Goal: Task Accomplishment & Management: Use online tool/utility

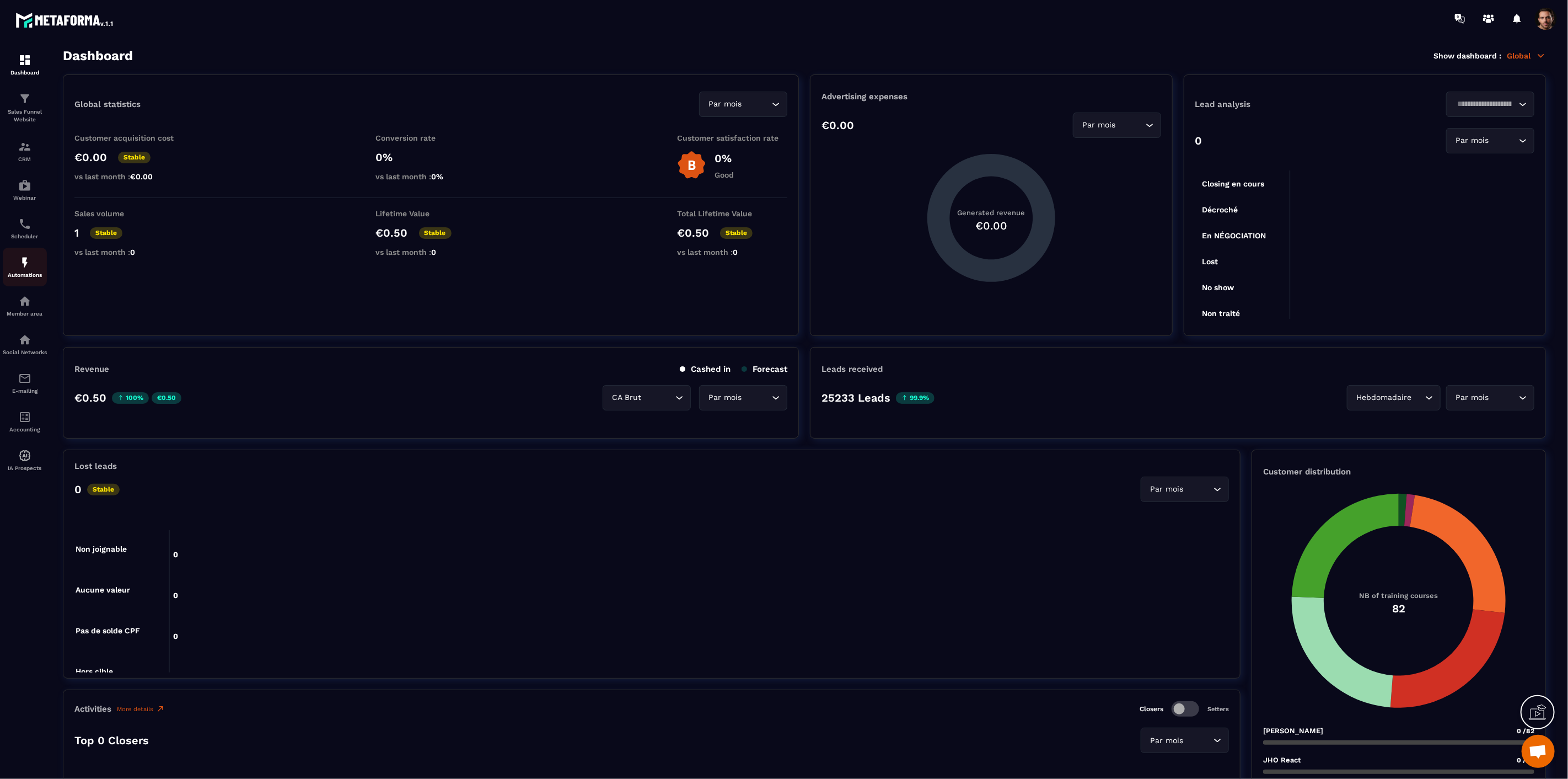
click at [29, 271] on div "Automations" at bounding box center [25, 267] width 44 height 22
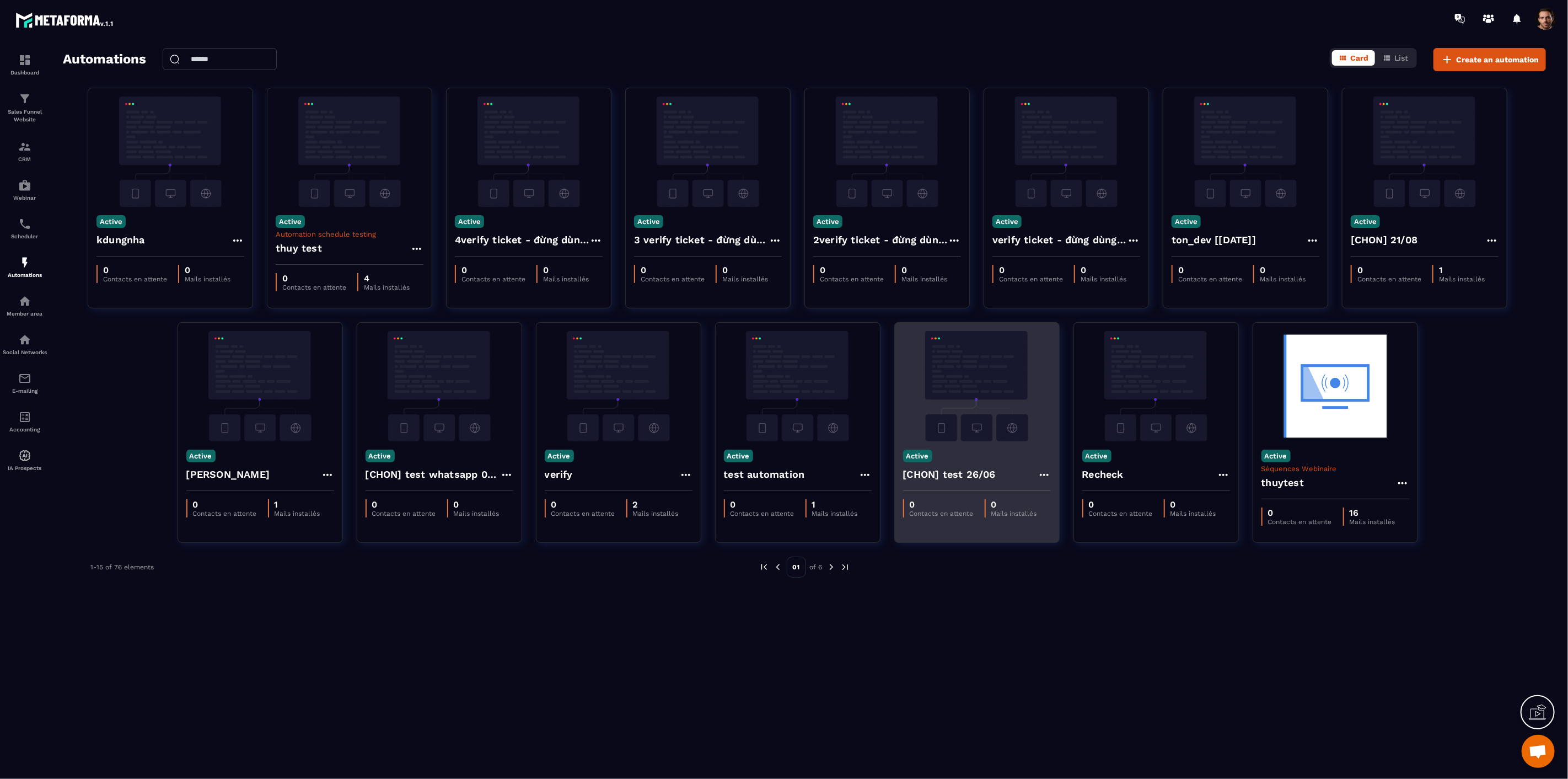
click at [1045, 476] on icon at bounding box center [1044, 475] width 13 height 13
click at [1050, 501] on icon at bounding box center [1054, 500] width 10 height 10
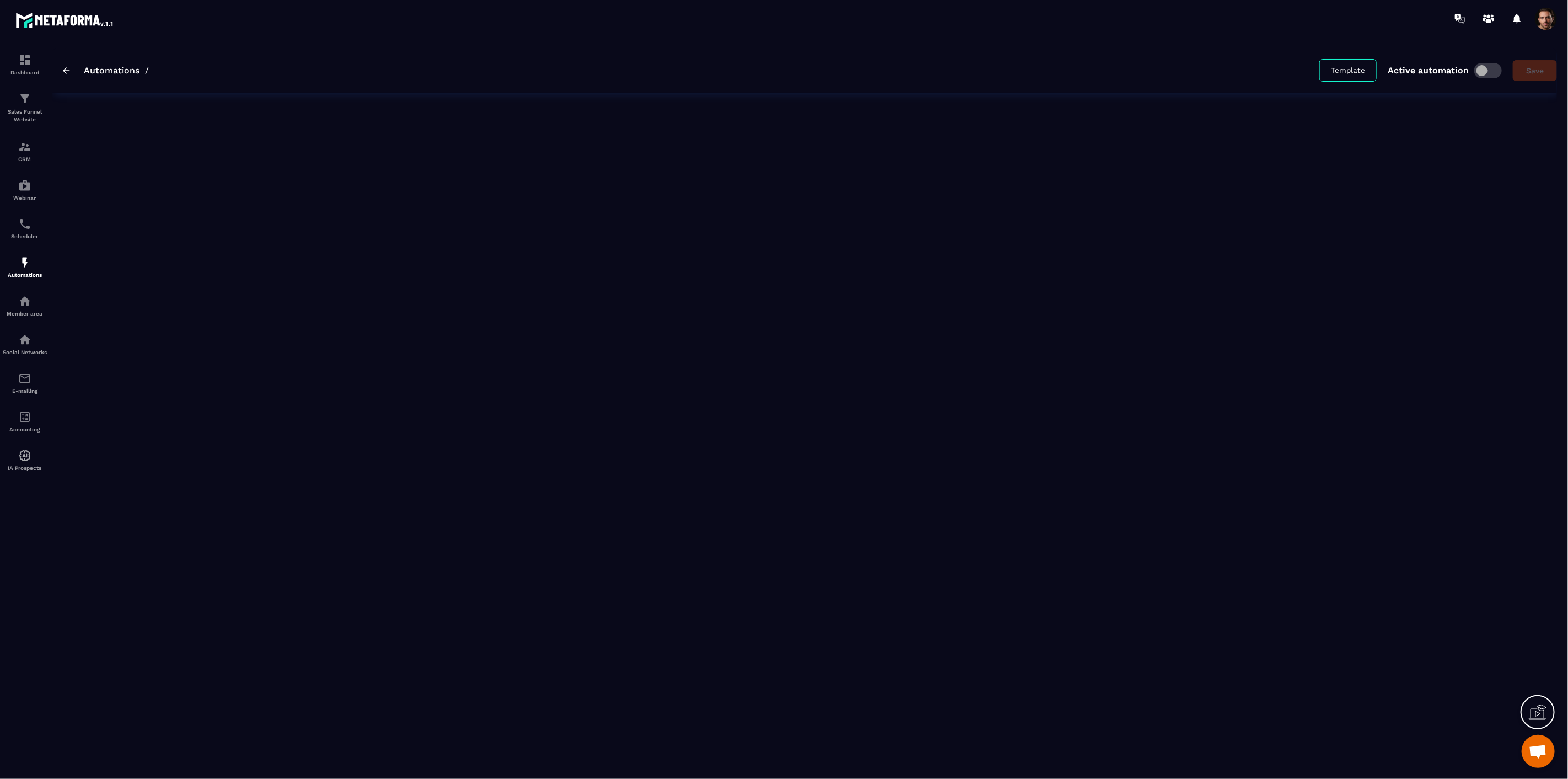
type input "**********"
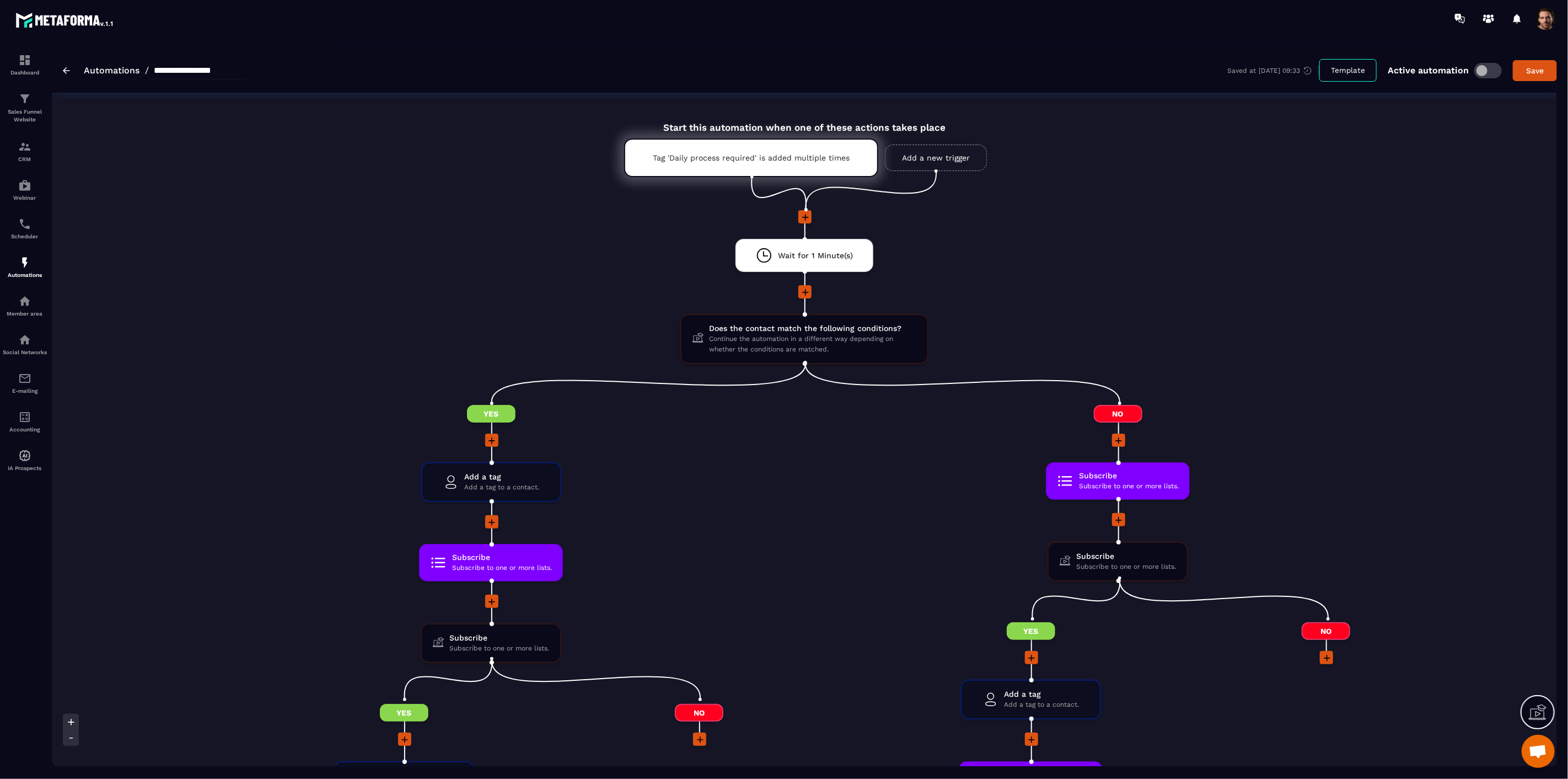
click at [805, 292] on icon at bounding box center [805, 292] width 7 height 7
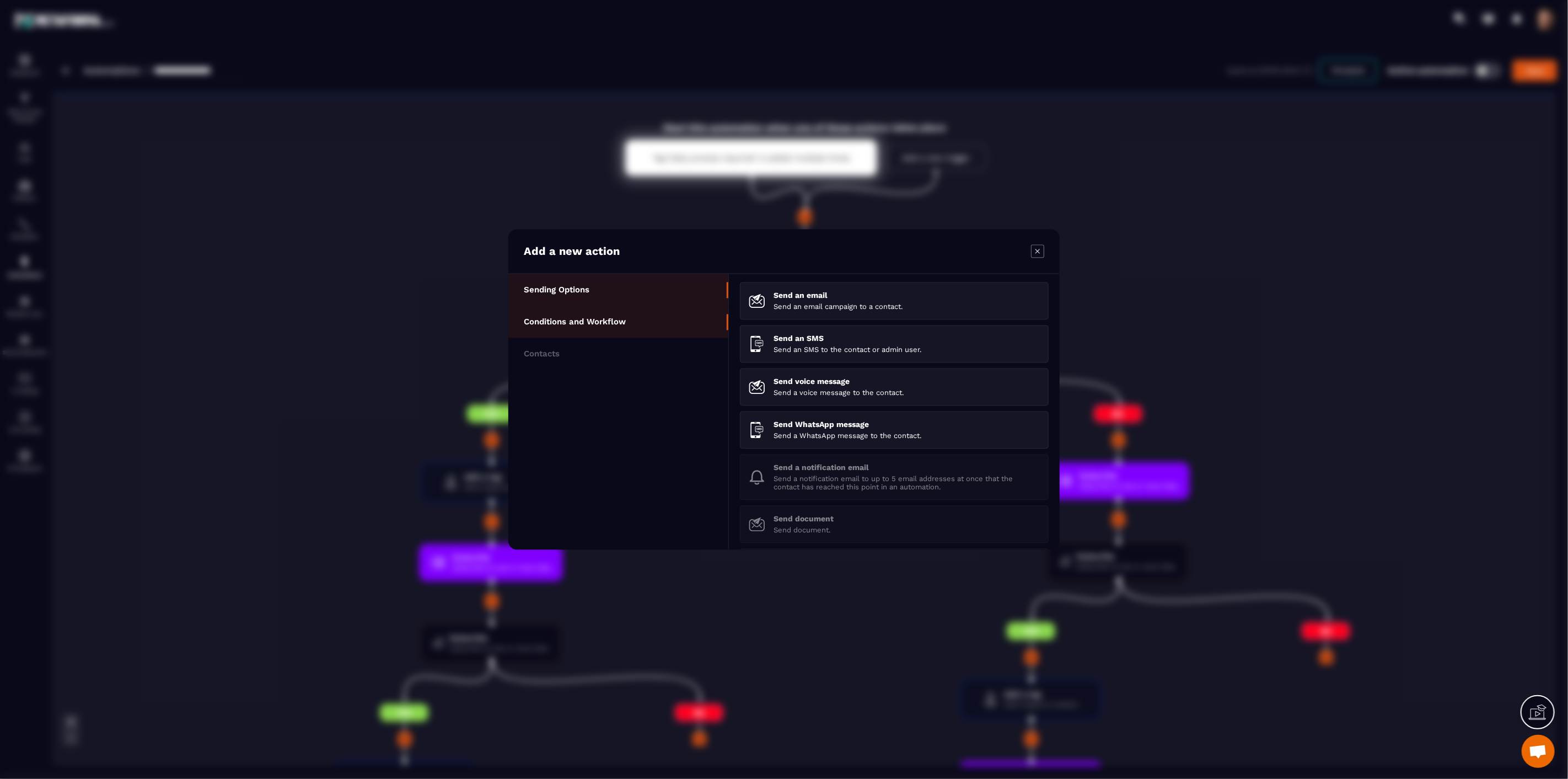
click at [600, 316] on li "Conditions and Workflow" at bounding box center [618, 322] width 220 height 32
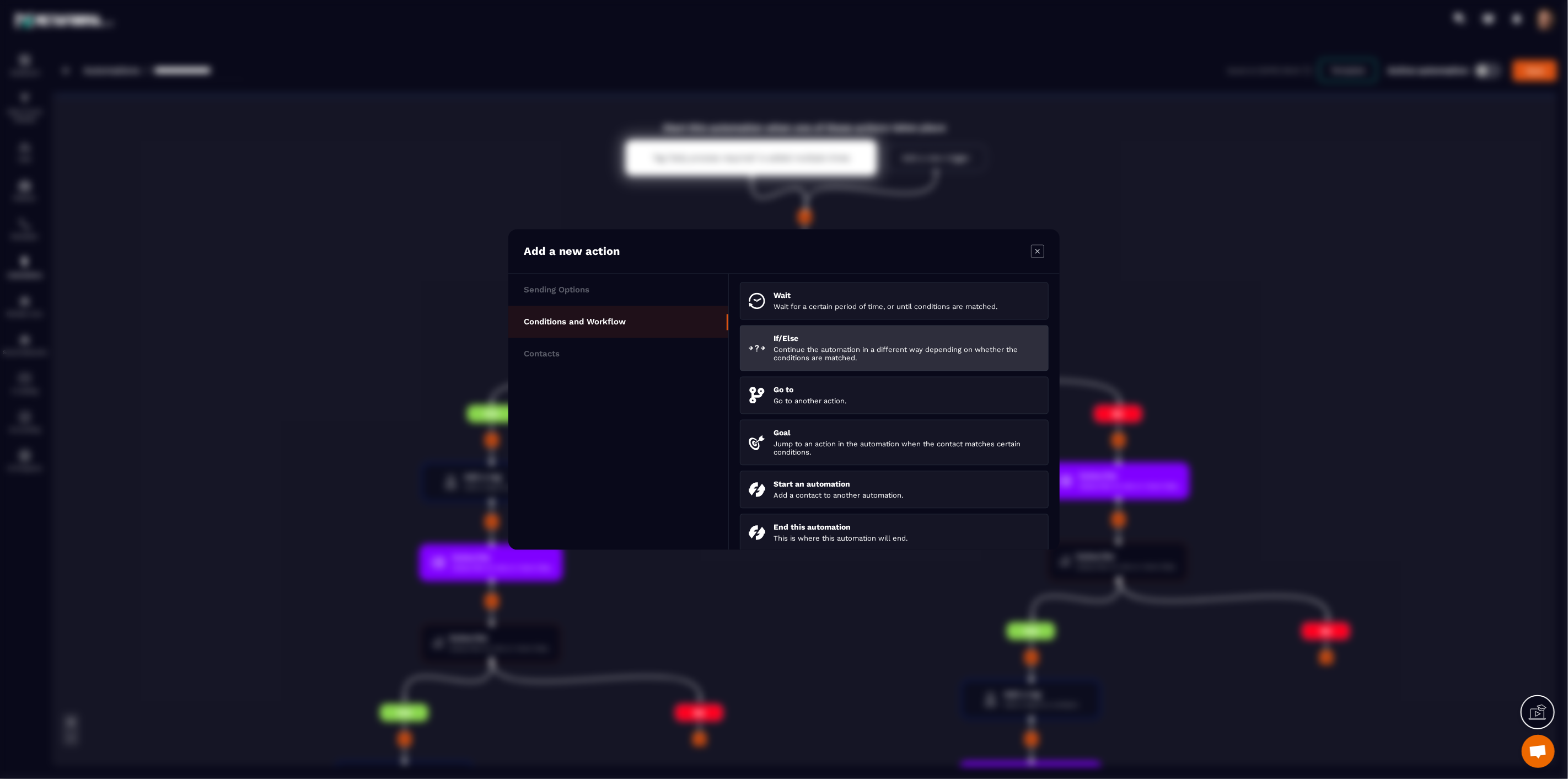
click at [853, 356] on p "Continue the automation in a different way depending on whether the conditions …" at bounding box center [907, 354] width 267 height 17
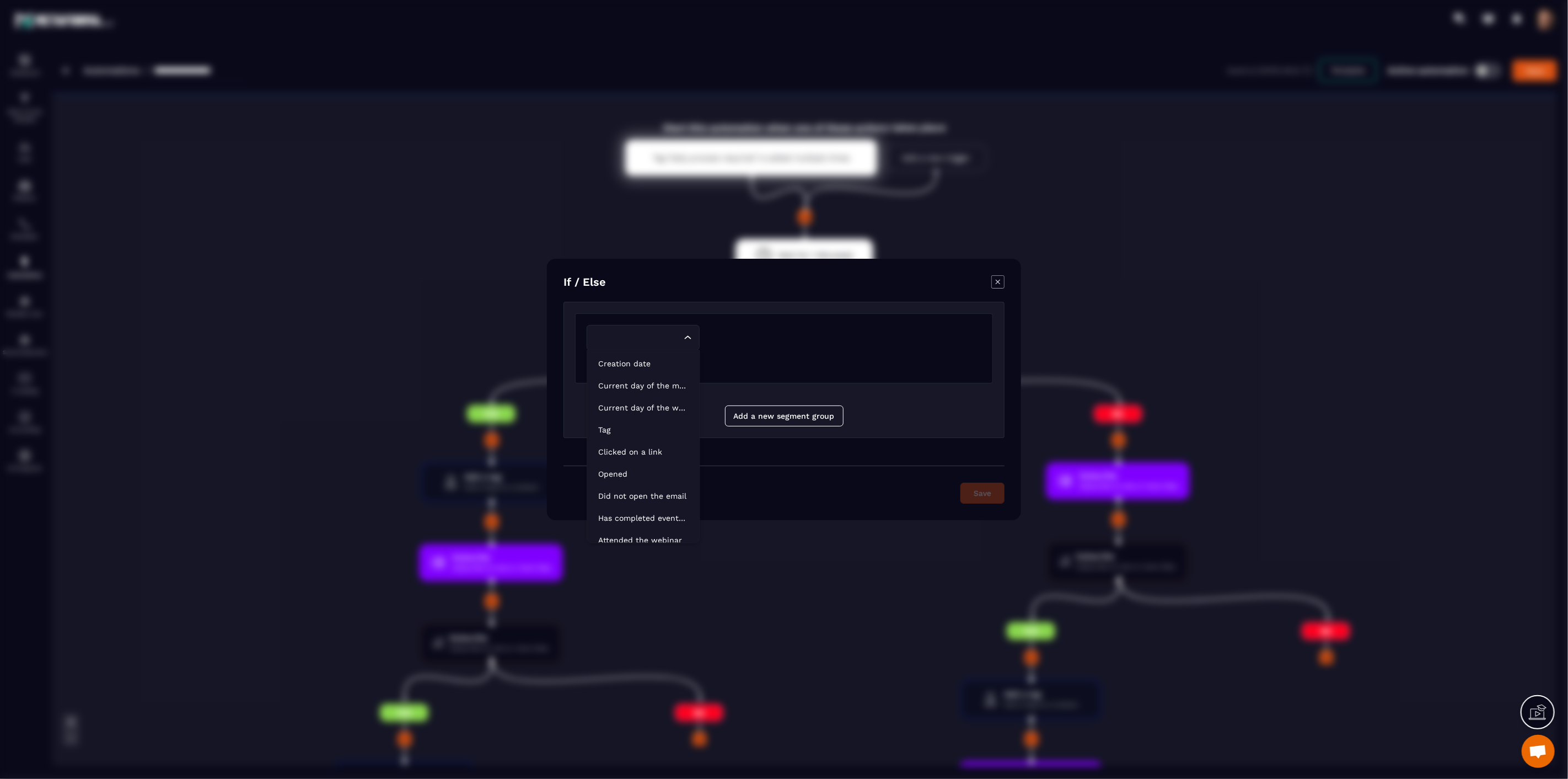
click at [665, 334] on input "Search for option" at bounding box center [638, 337] width 88 height 12
click at [635, 426] on p "Tag" at bounding box center [643, 429] width 90 height 11
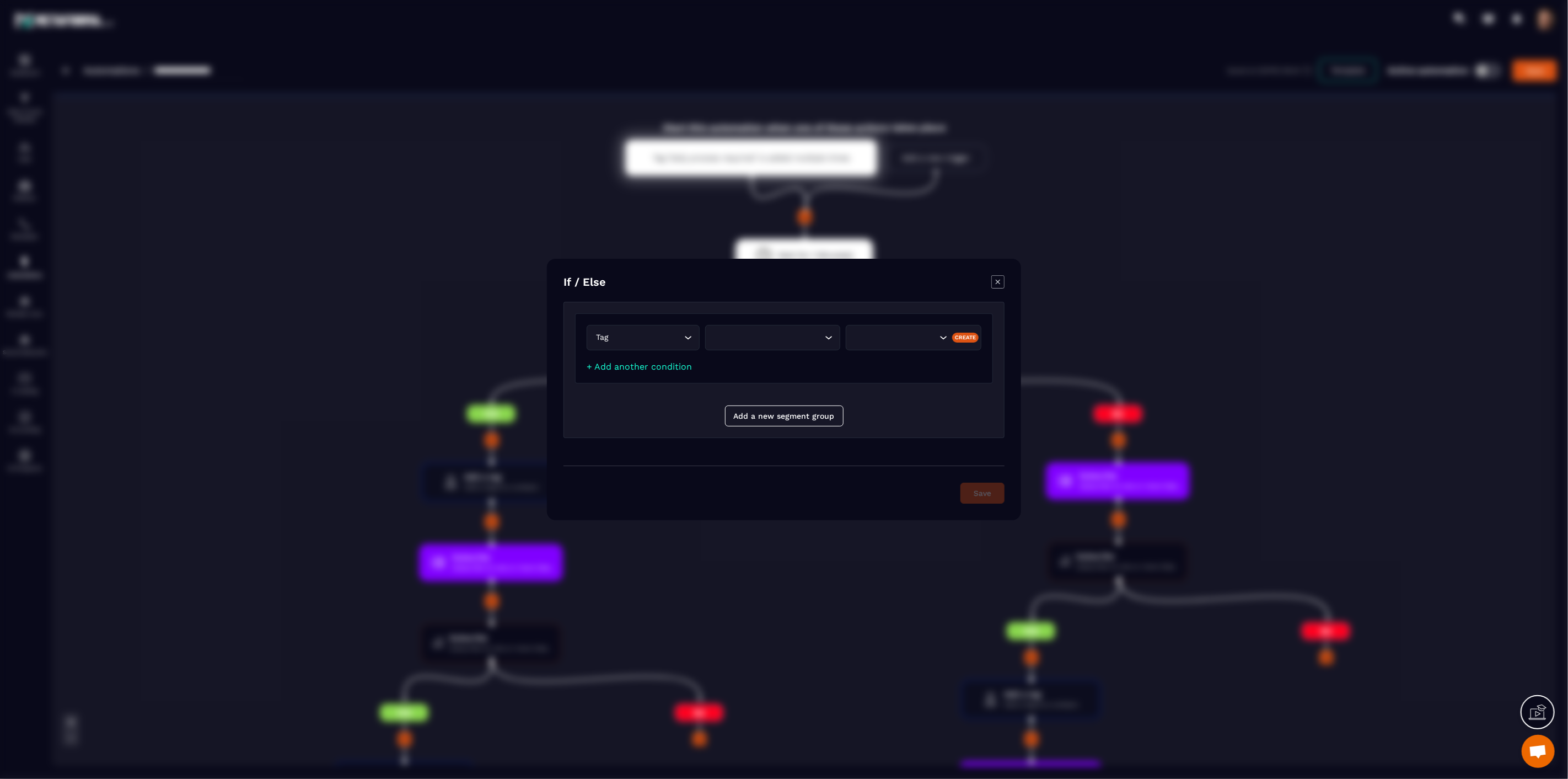
click at [333, 209] on div "Modal window" at bounding box center [784, 389] width 1568 height 779
drag, startPoint x: 621, startPoint y: 279, endPoint x: 558, endPoint y: 279, distance: 63.0
click at [558, 279] on div "If / Else Tag Loading... Loading... Create + Add another condition Add a new se…" at bounding box center [784, 389] width 474 height 262
drag, startPoint x: 706, startPoint y: 363, endPoint x: 691, endPoint y: 369, distance: 16.2
click at [691, 369] on div "Tag Loading... Loading... Create + Add another condition" at bounding box center [784, 349] width 418 height 70
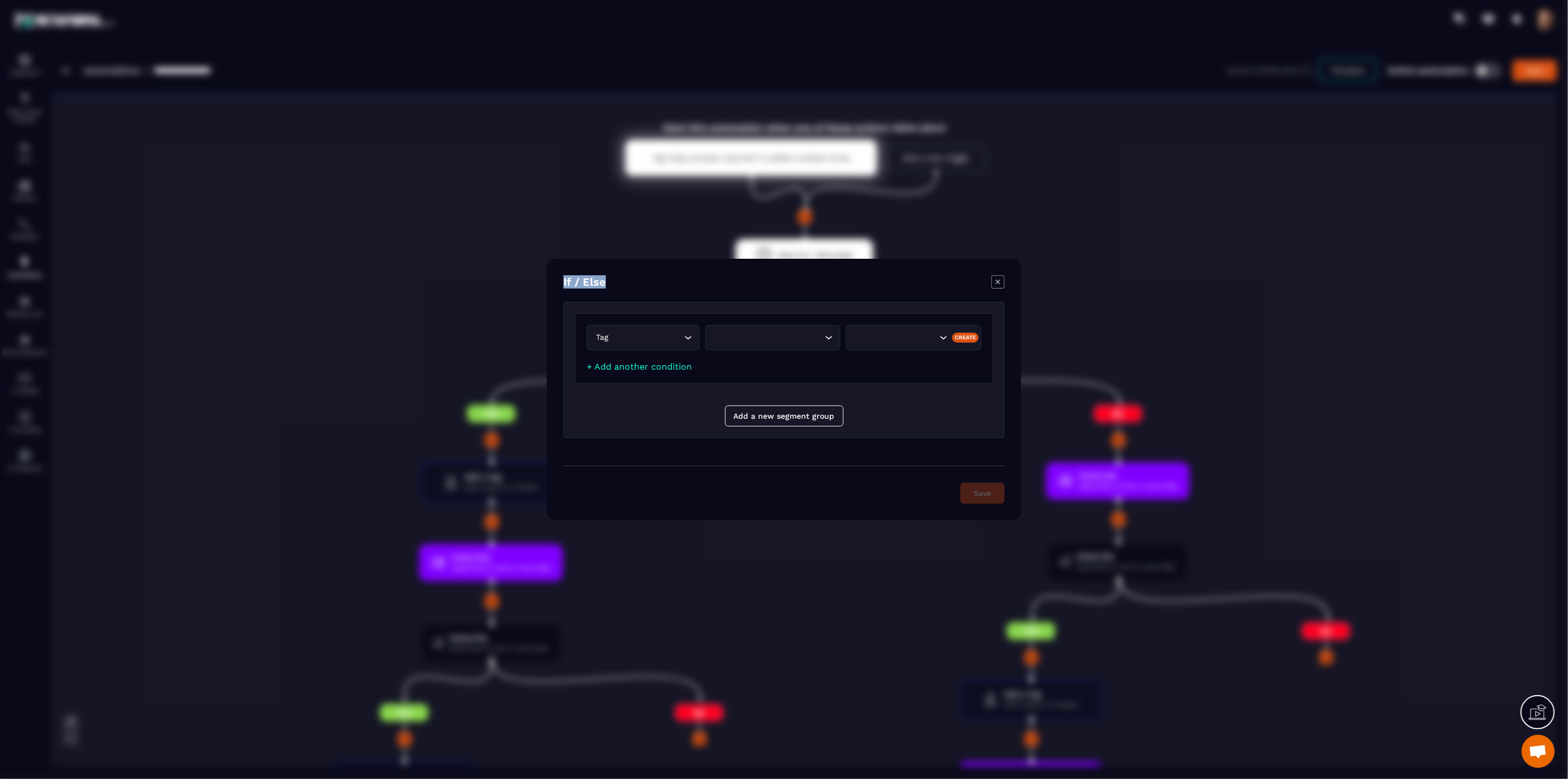
copy div "Loading... Create + Add another condition"
click at [1000, 282] on icon "Modal window" at bounding box center [998, 282] width 13 height 13
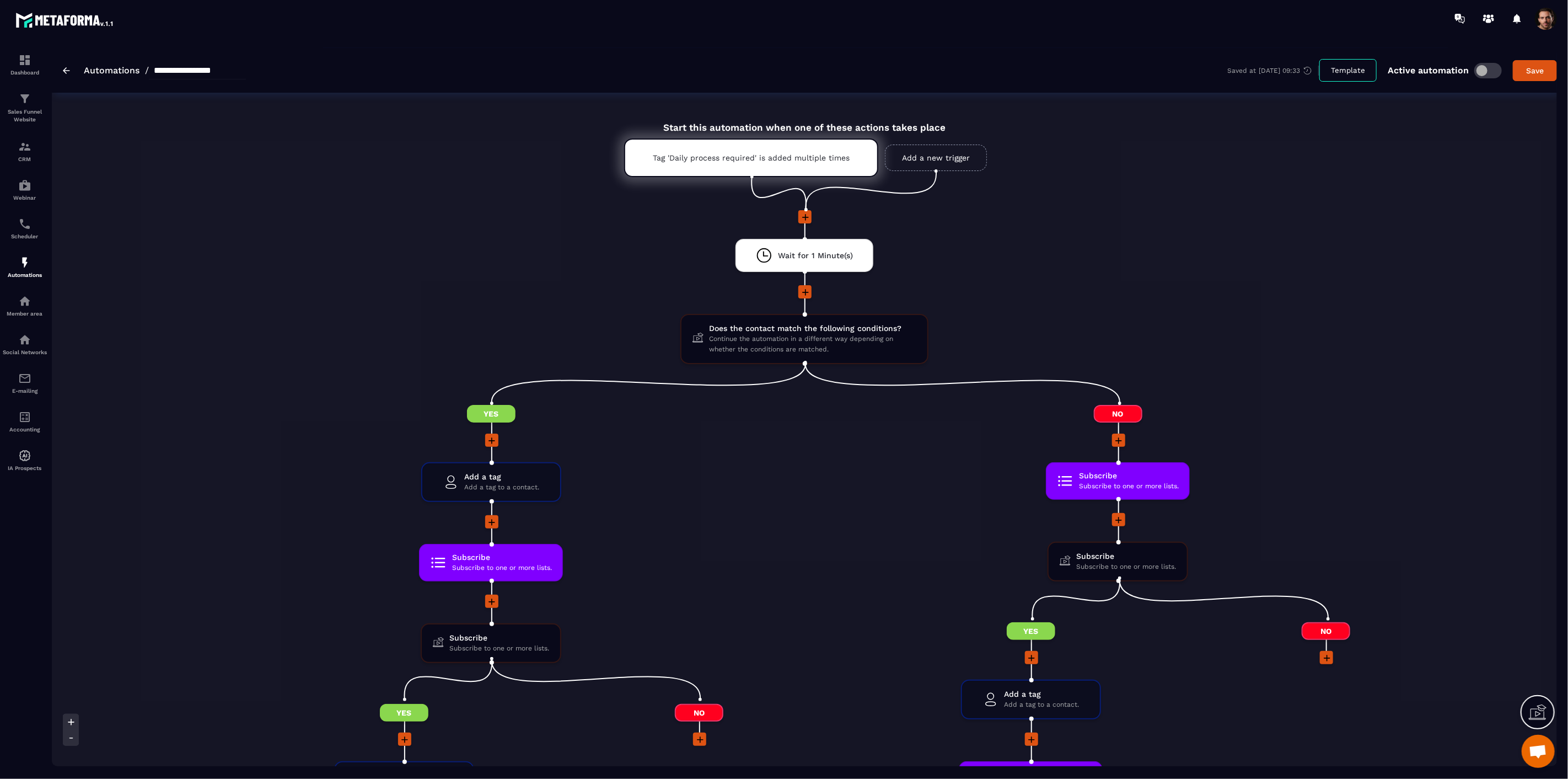
click at [804, 285] on span at bounding box center [805, 292] width 13 height 13
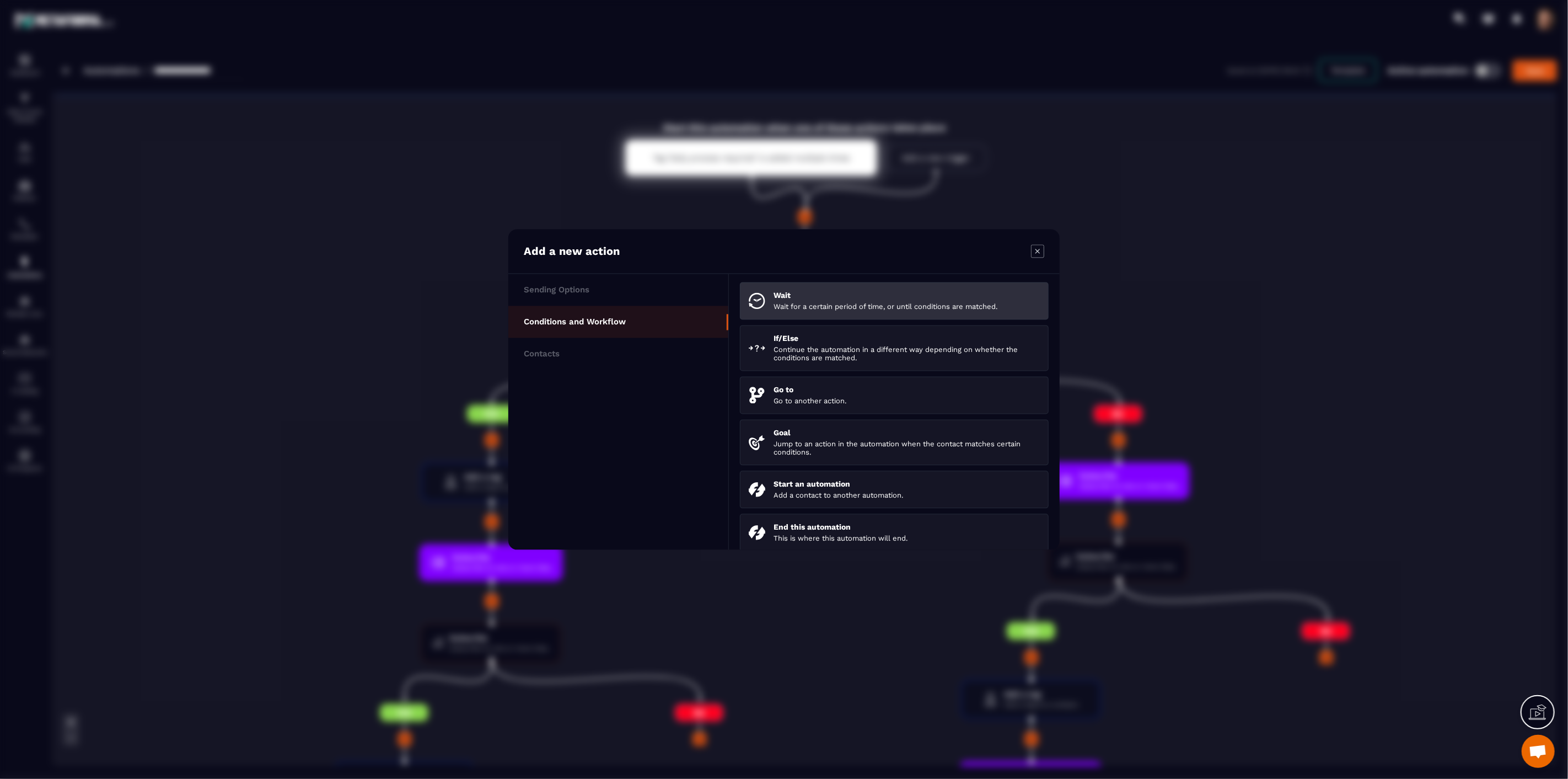
click at [809, 306] on p "Wait for a certain period of time, or until conditions are matched." at bounding box center [907, 306] width 267 height 8
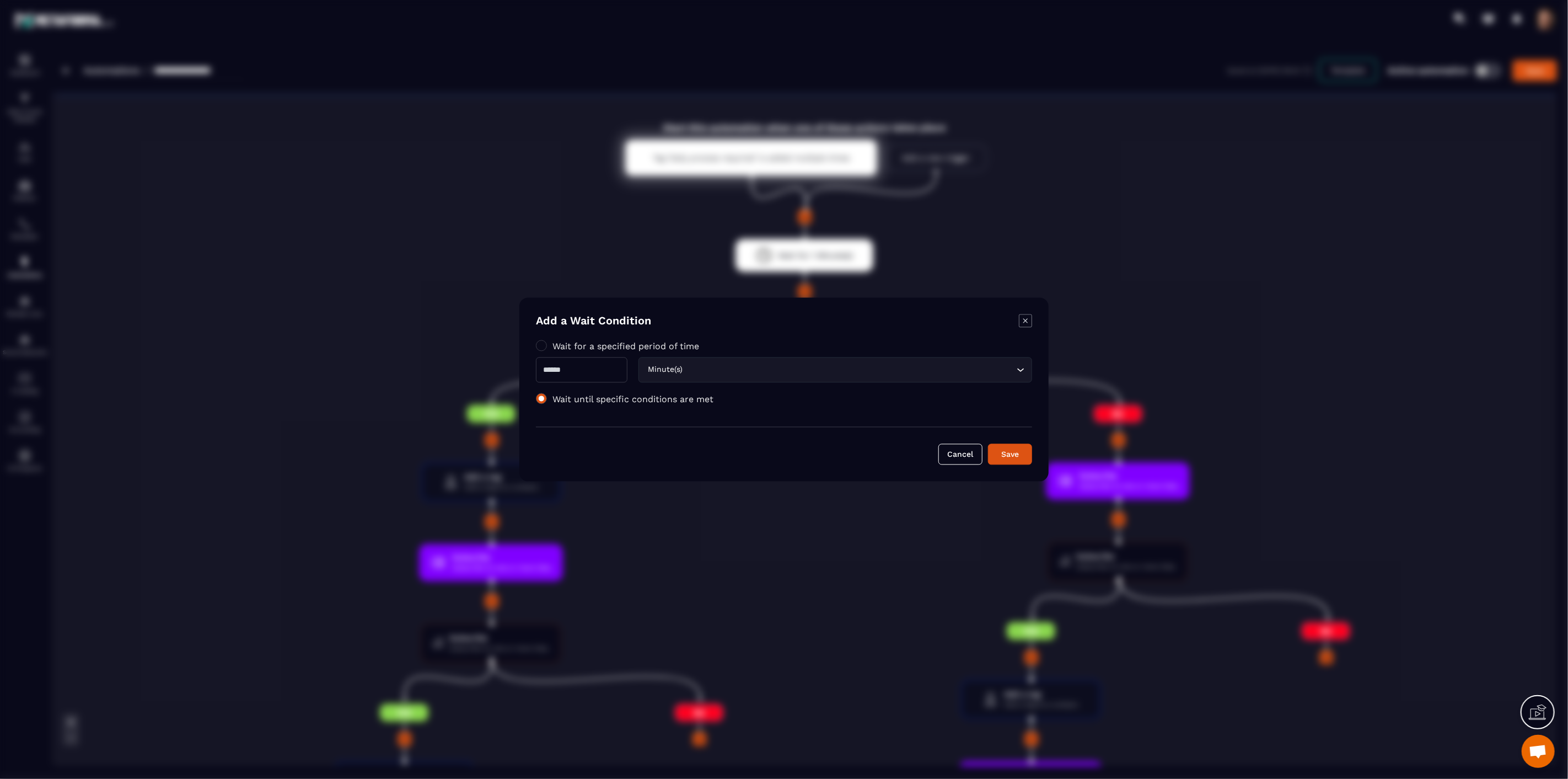
click at [543, 396] on span "Modal window" at bounding box center [541, 399] width 11 height 11
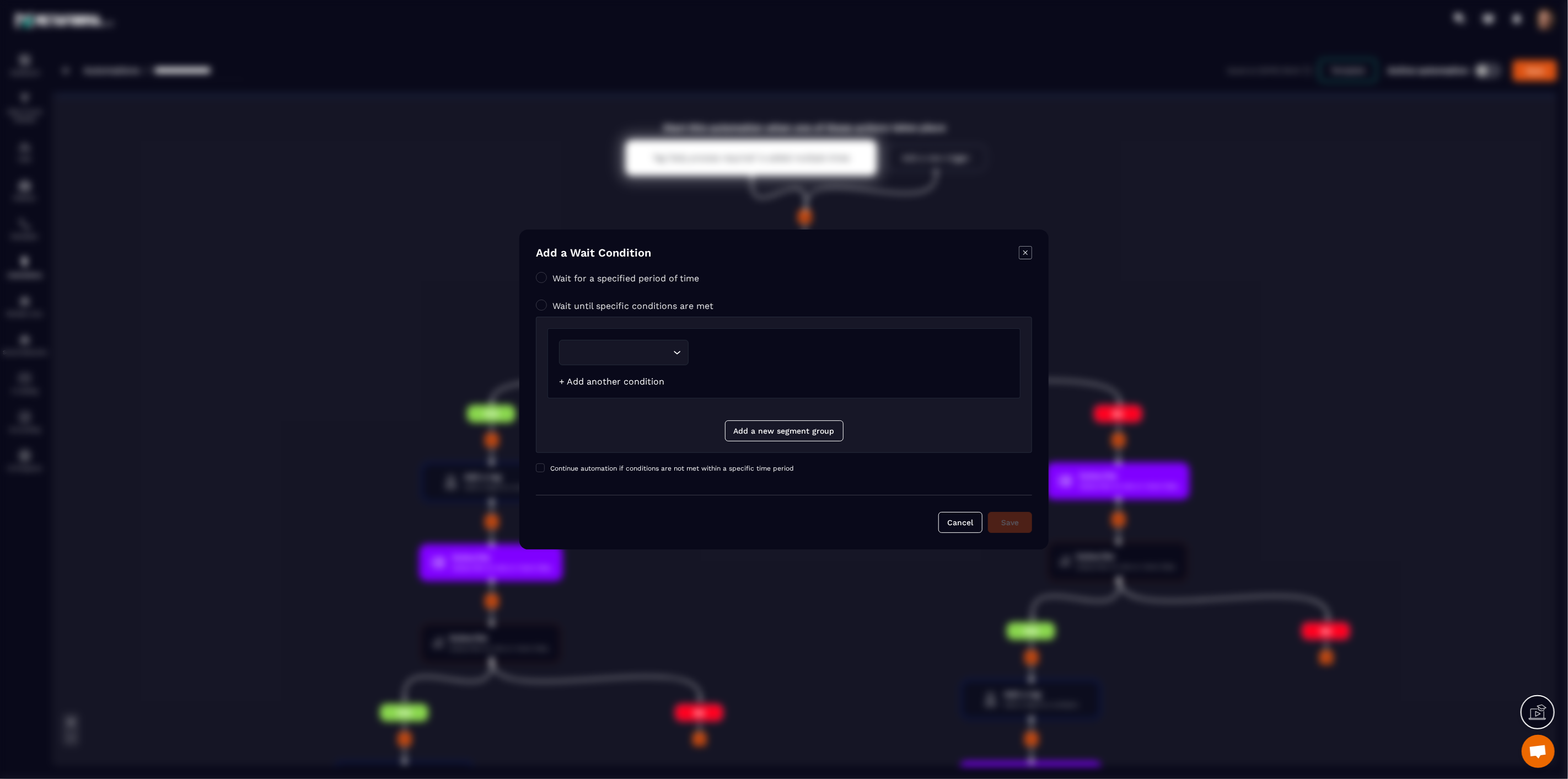
drag, startPoint x: 671, startPoint y: 383, endPoint x: 568, endPoint y: 384, distance: 103.0
click at [568, 384] on div "Loading... + Add another condition" at bounding box center [784, 363] width 473 height 70
copy link "Add another condition"
click at [829, 359] on div "Modal window" at bounding box center [852, 352] width 315 height 26
click at [1030, 252] on icon "Modal window" at bounding box center [1025, 253] width 13 height 13
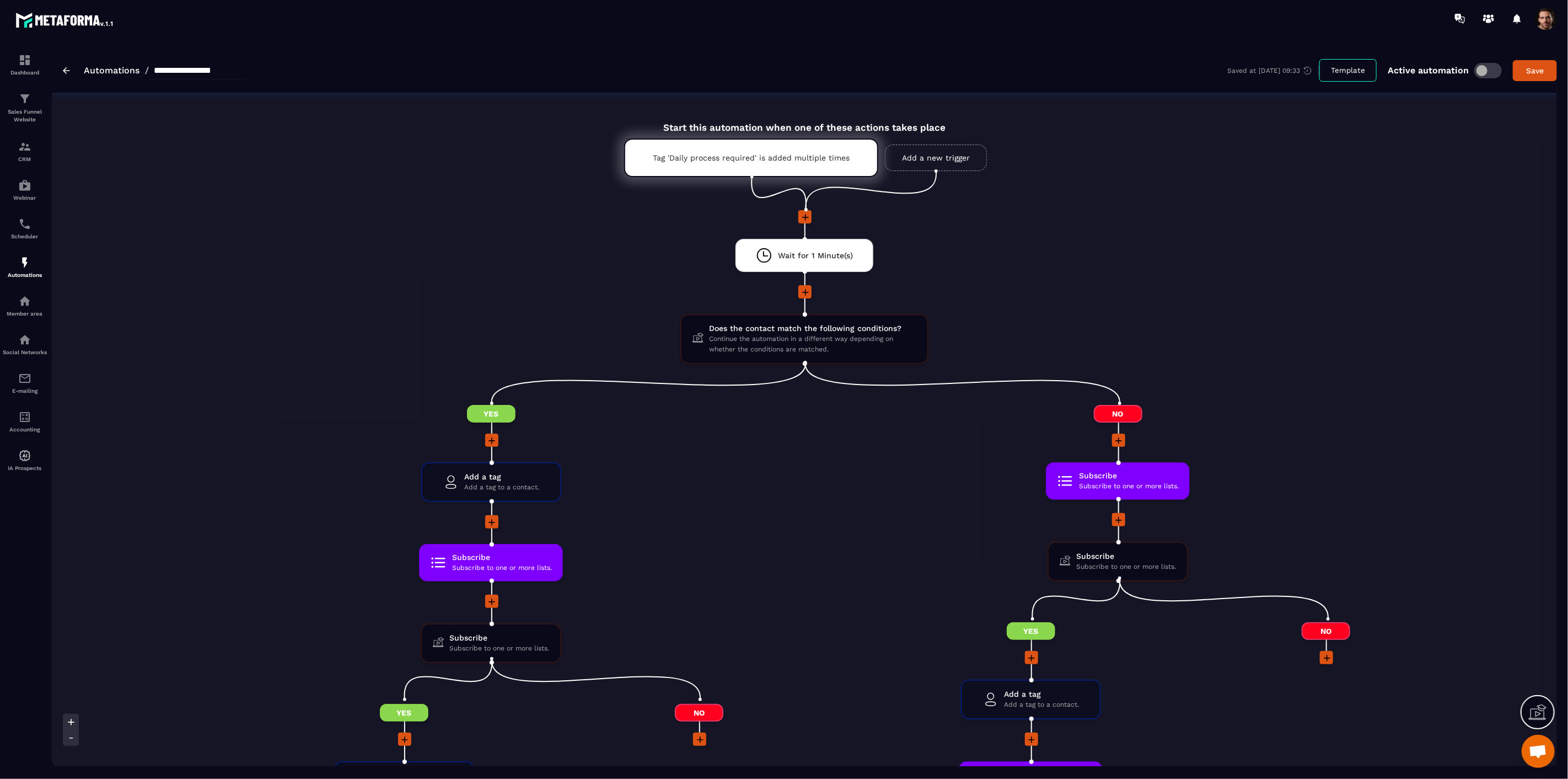
click at [804, 211] on circle at bounding box center [806, 210] width 4 height 4
click at [804, 218] on icon at bounding box center [805, 217] width 11 height 11
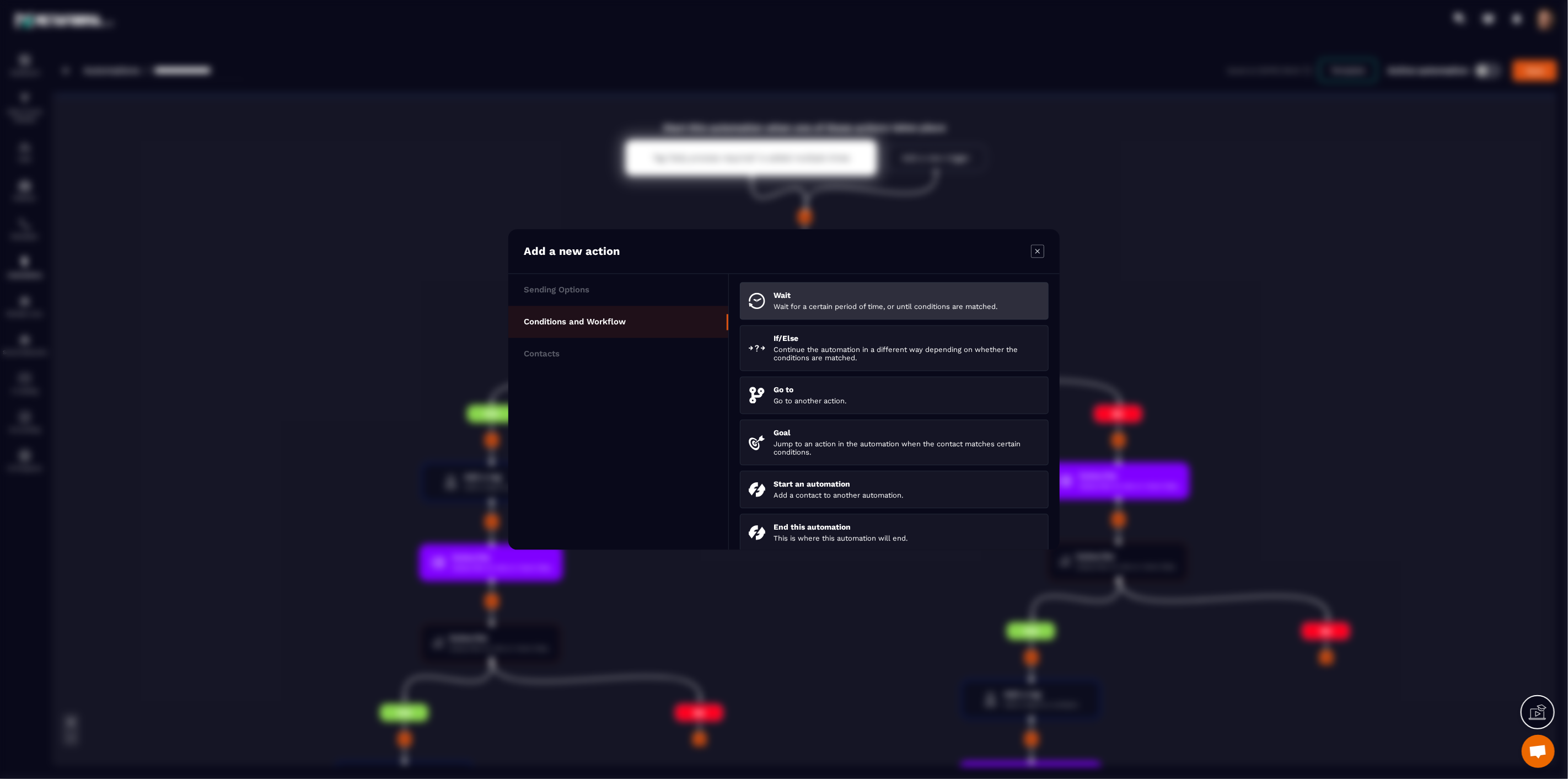
click at [791, 299] on p "Wait" at bounding box center [907, 296] width 267 height 9
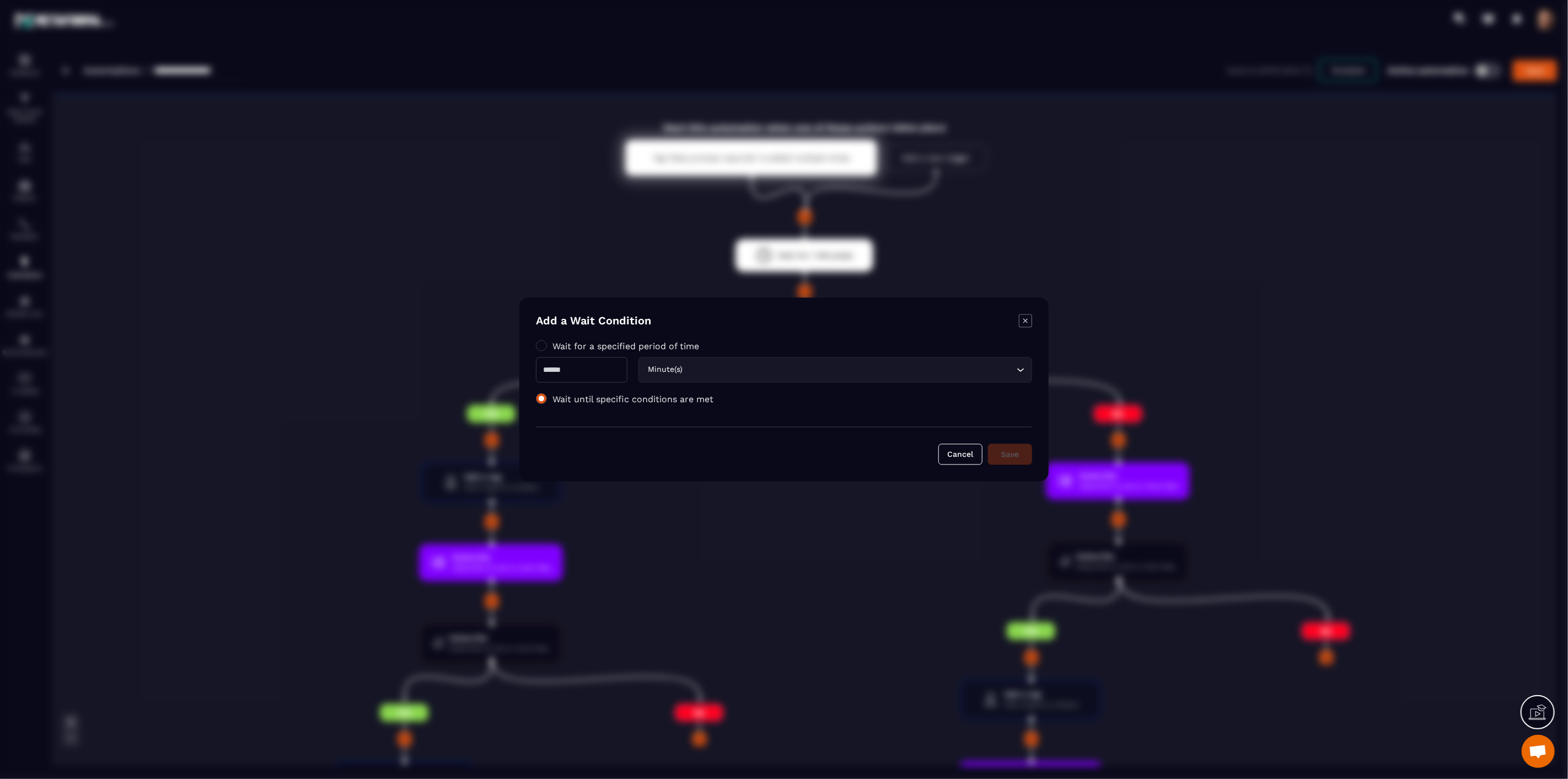
click at [546, 399] on span "Modal window" at bounding box center [541, 399] width 11 height 11
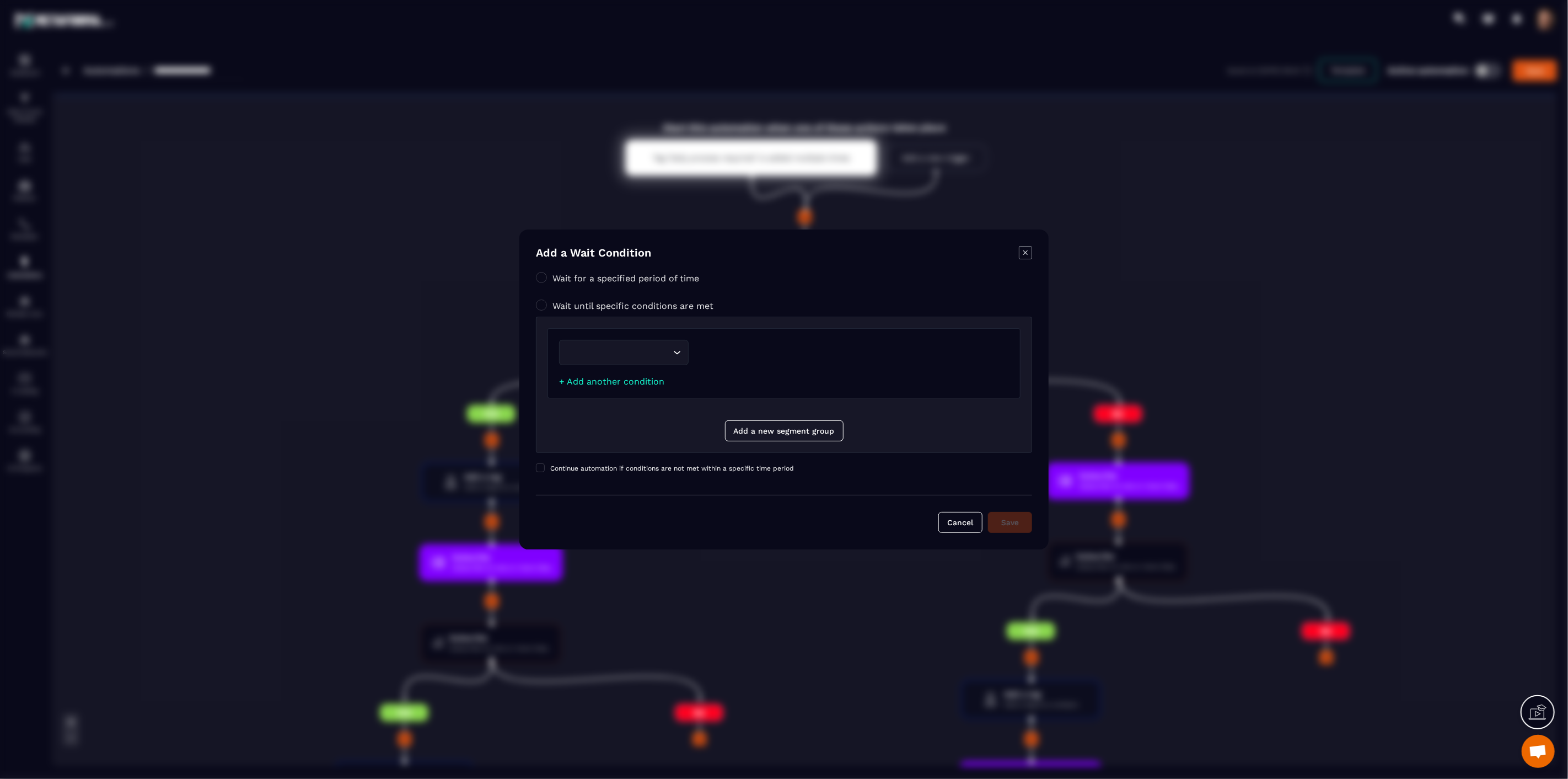
click at [742, 353] on div "Modal window" at bounding box center [852, 352] width 315 height 26
click at [1025, 251] on icon "Modal window" at bounding box center [1025, 253] width 13 height 13
